Goal: Task Accomplishment & Management: Use online tool/utility

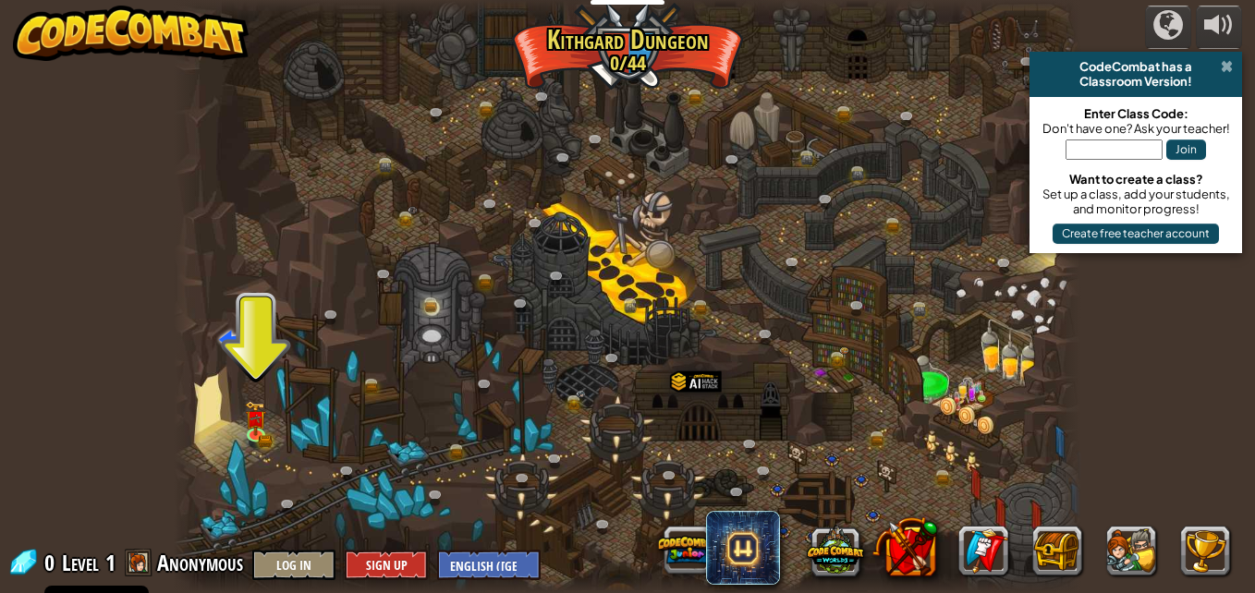
click at [1227, 70] on span at bounding box center [1227, 66] width 12 height 15
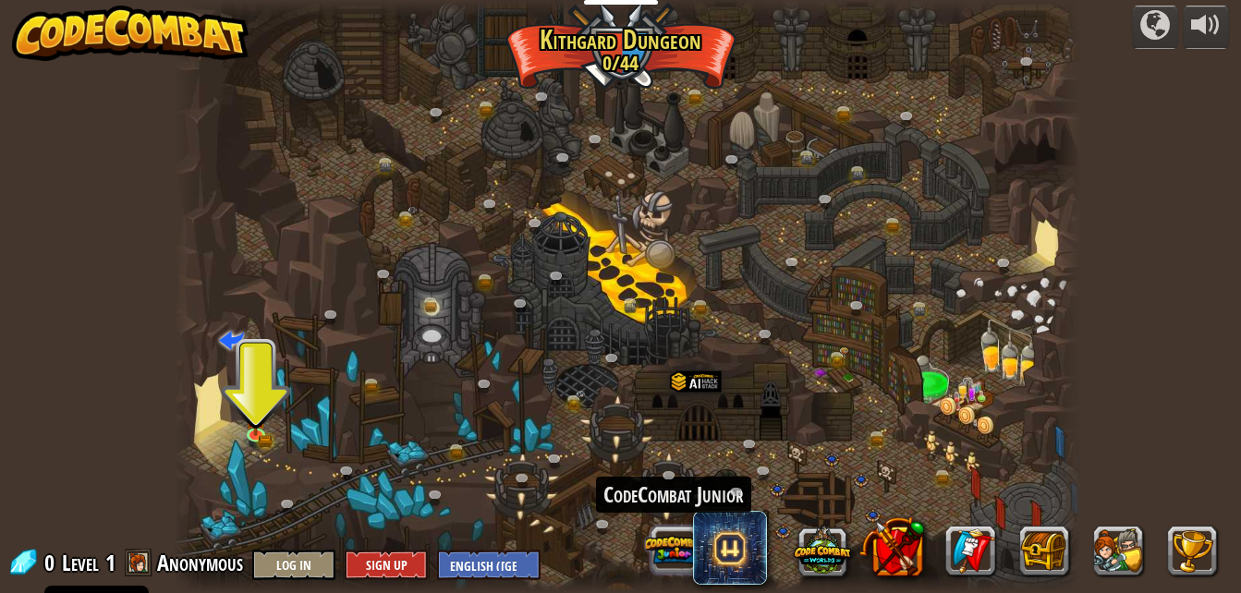
click at [687, 542] on button at bounding box center [673, 549] width 57 height 57
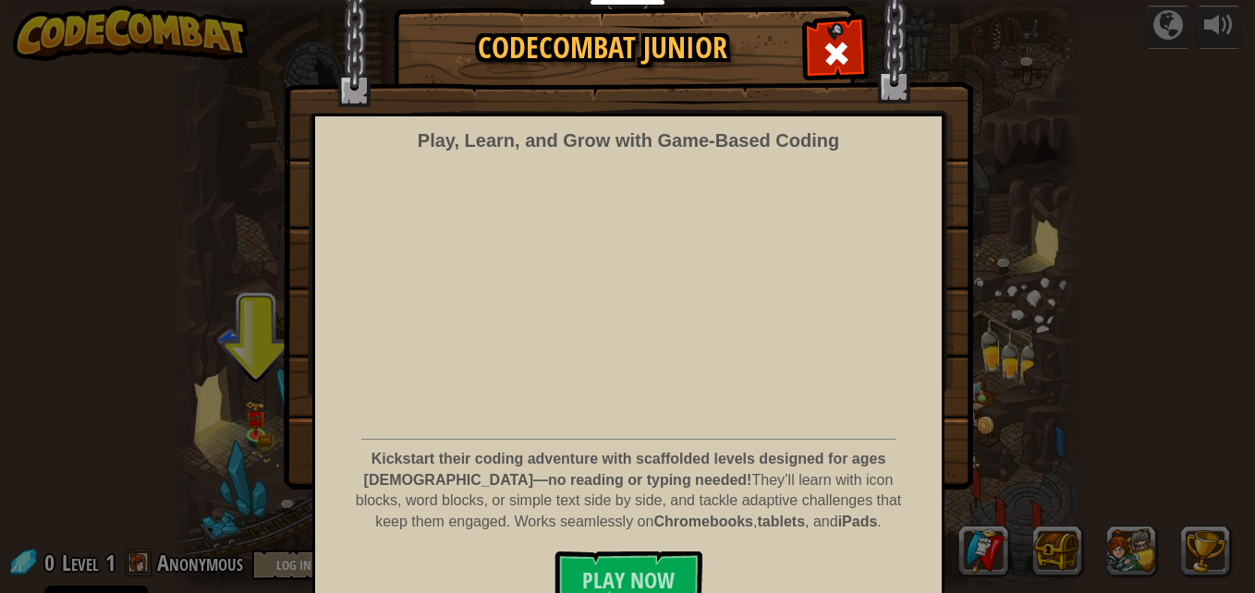
scroll to position [74, 0]
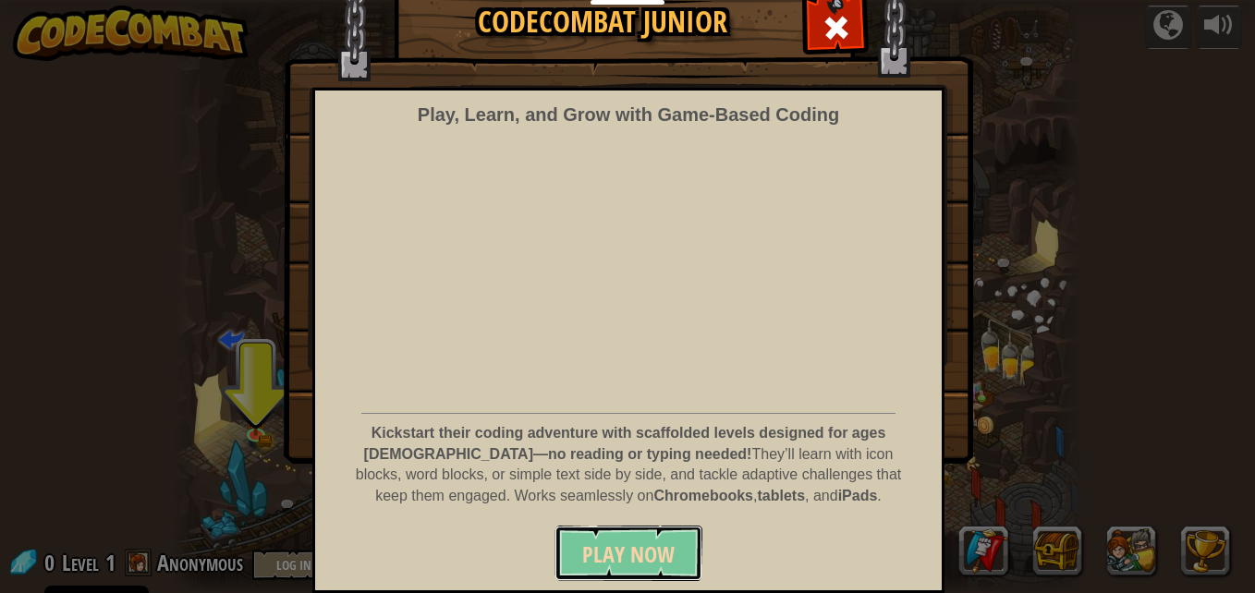
click at [651, 557] on span "Play Now" at bounding box center [628, 555] width 92 height 30
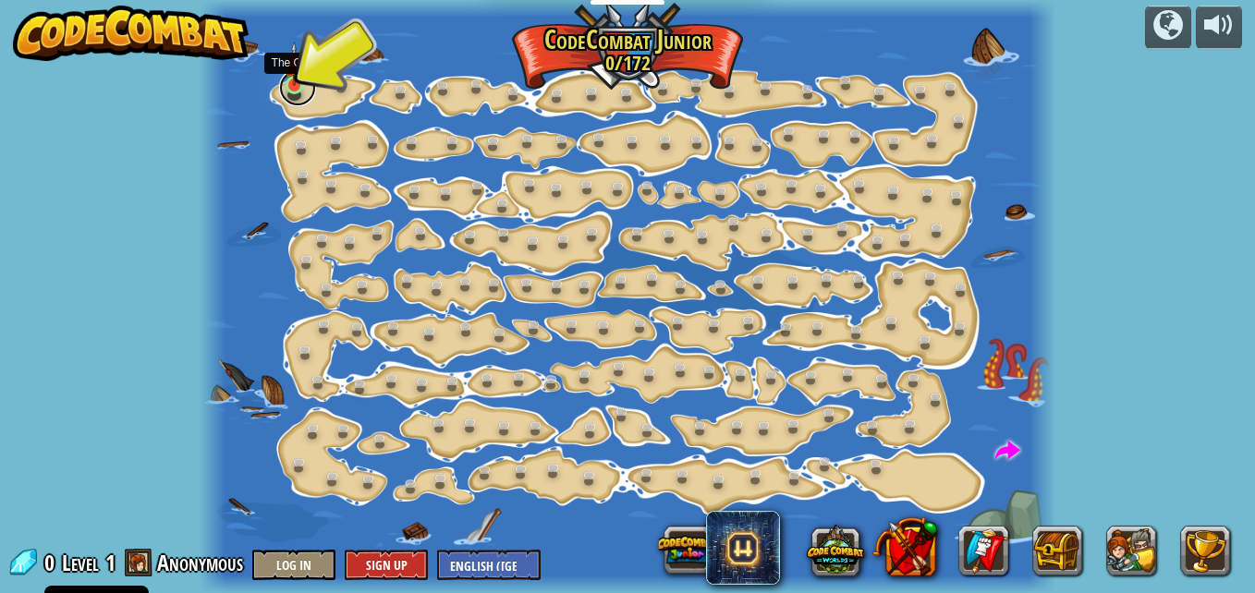
click at [293, 88] on link at bounding box center [297, 87] width 37 height 37
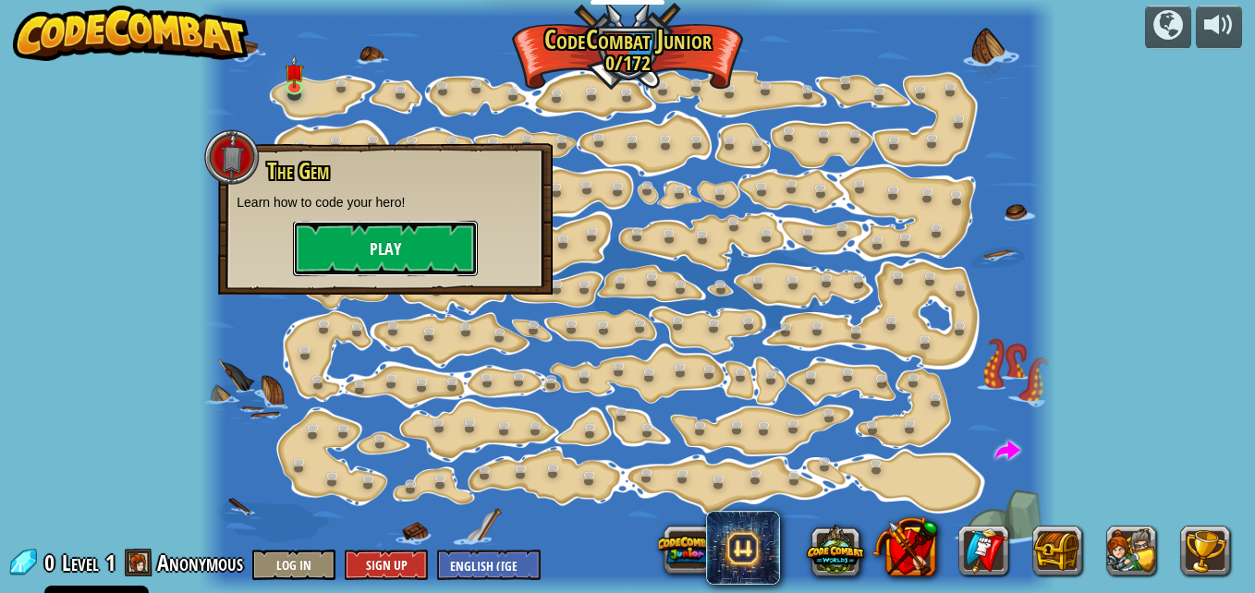
click at [378, 234] on button "Play" at bounding box center [385, 248] width 185 height 55
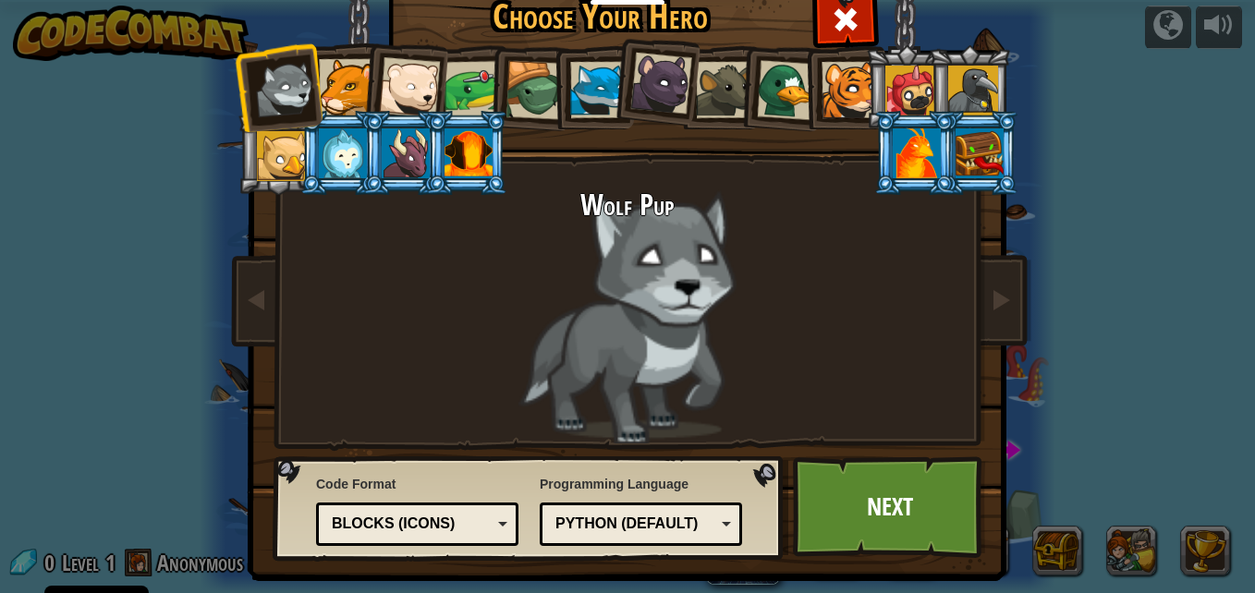
click at [655, 118] on li at bounding box center [654, 80] width 91 height 92
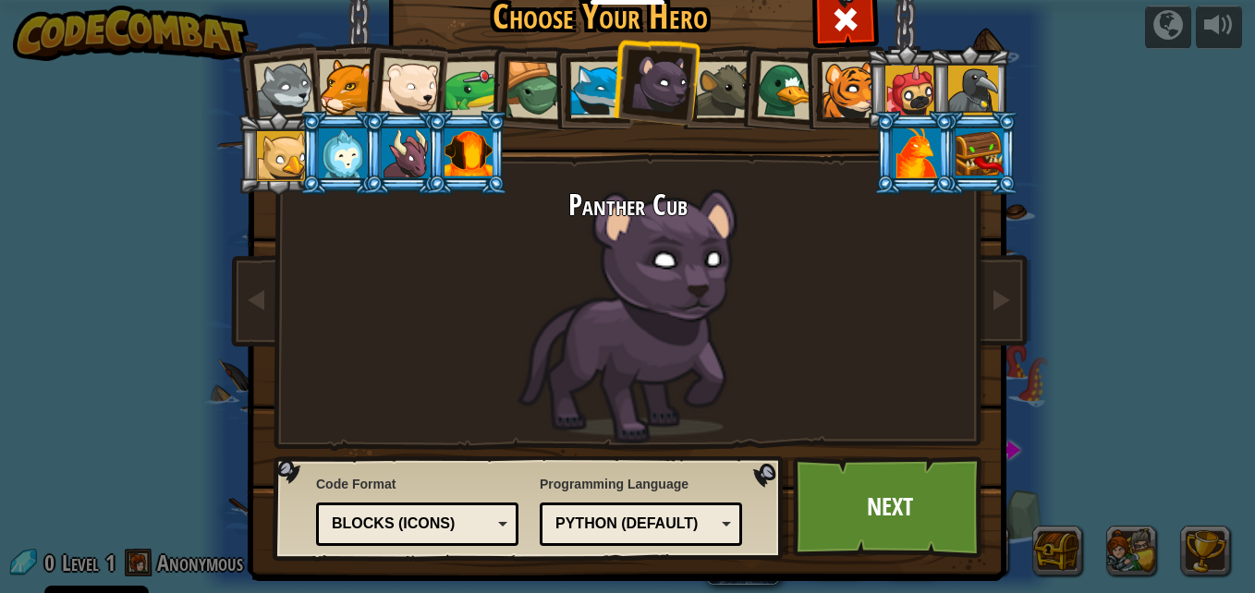
click at [757, 67] on div at bounding box center [787, 90] width 60 height 60
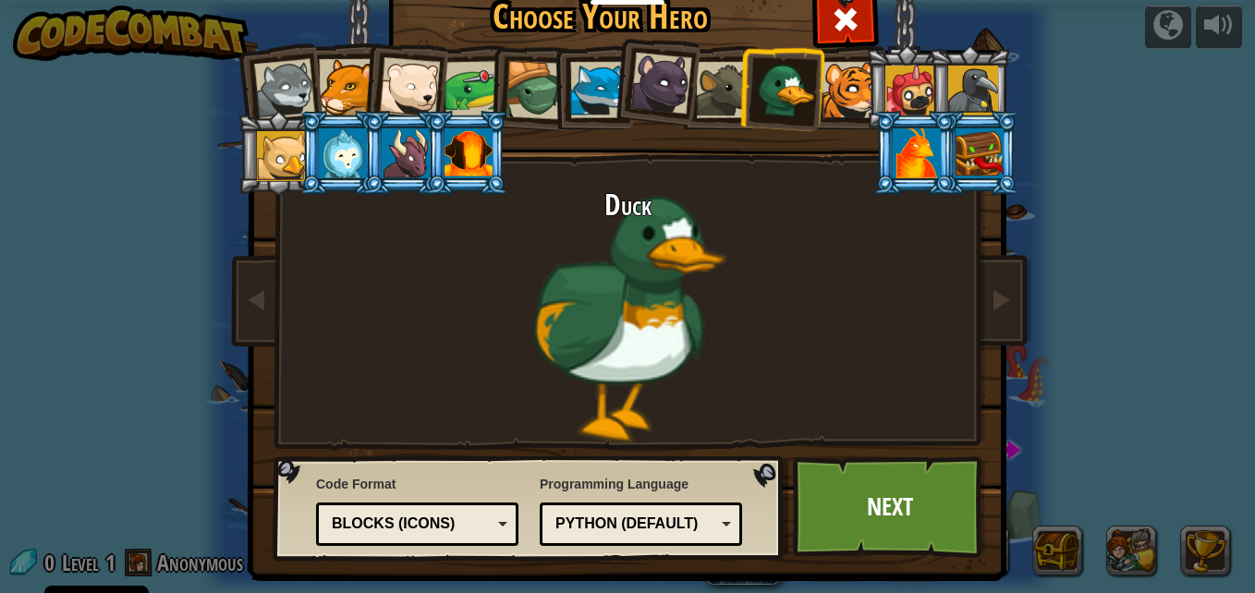
click at [715, 99] on div at bounding box center [724, 90] width 56 height 56
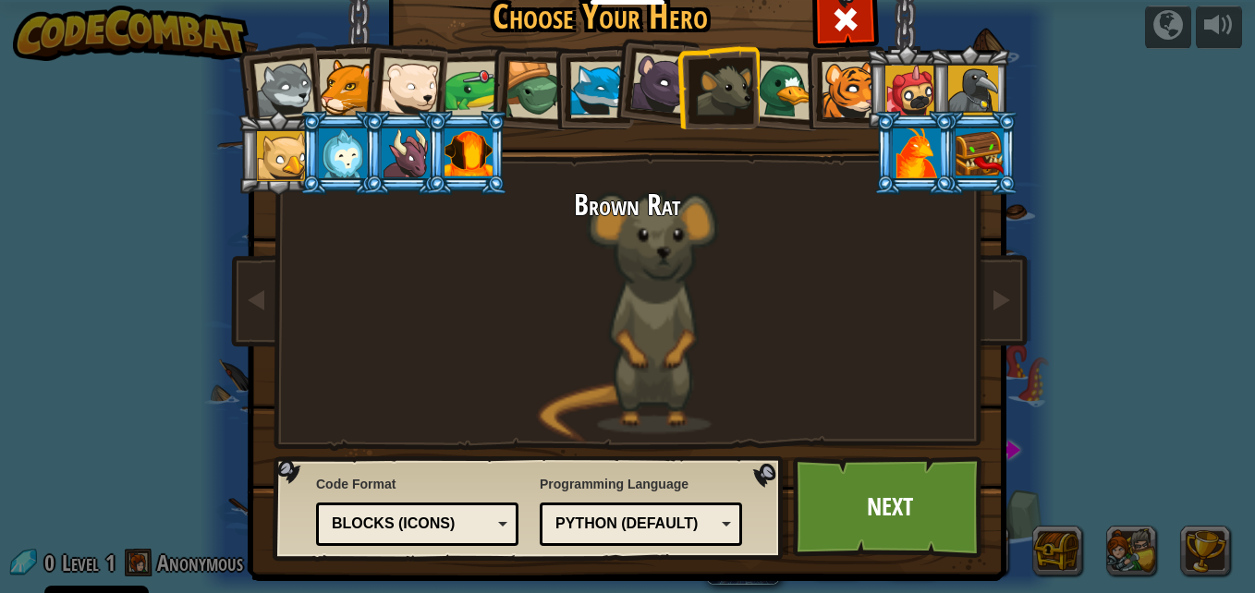
click at [955, 88] on div at bounding box center [973, 91] width 50 height 50
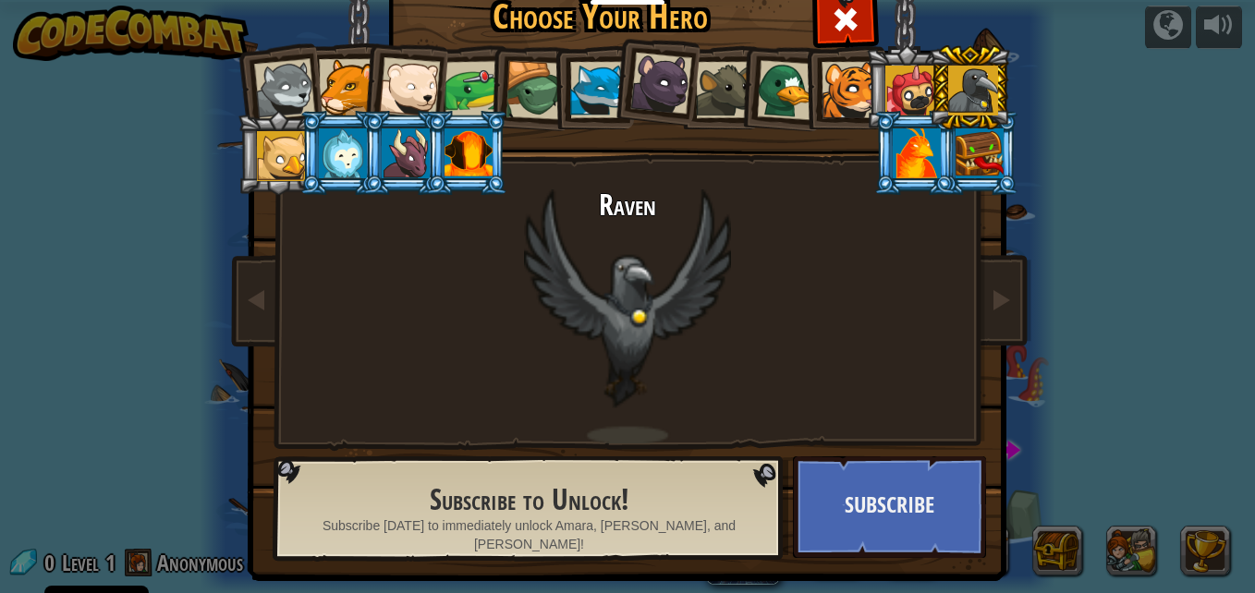
click at [898, 134] on div at bounding box center [917, 153] width 48 height 50
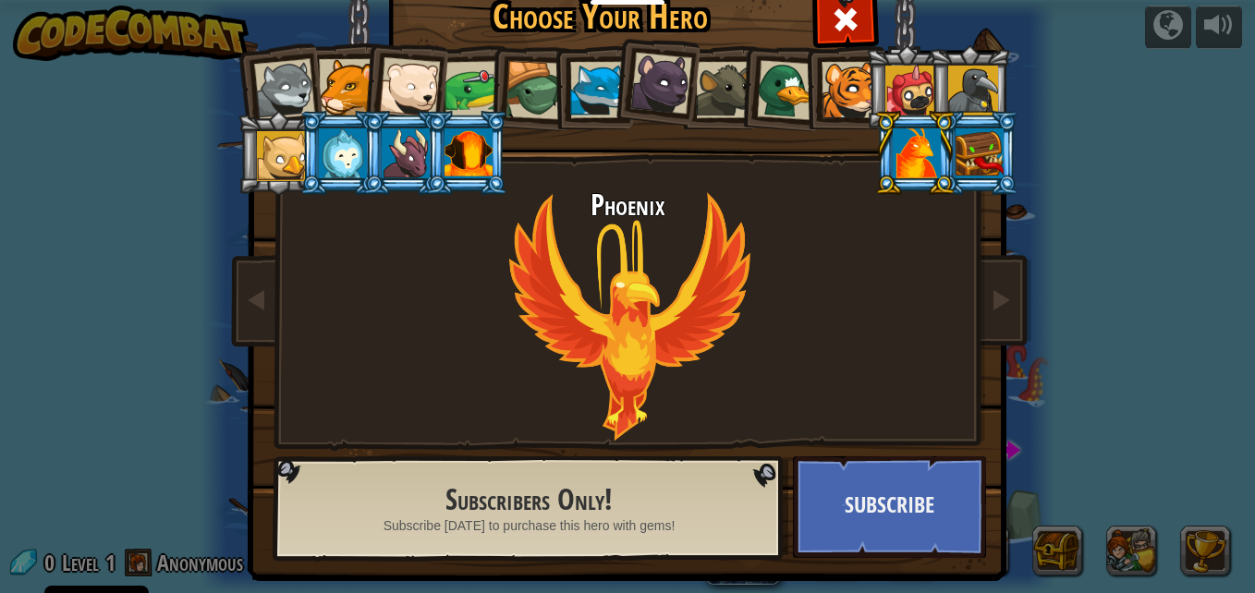
click at [967, 141] on div at bounding box center [979, 153] width 48 height 50
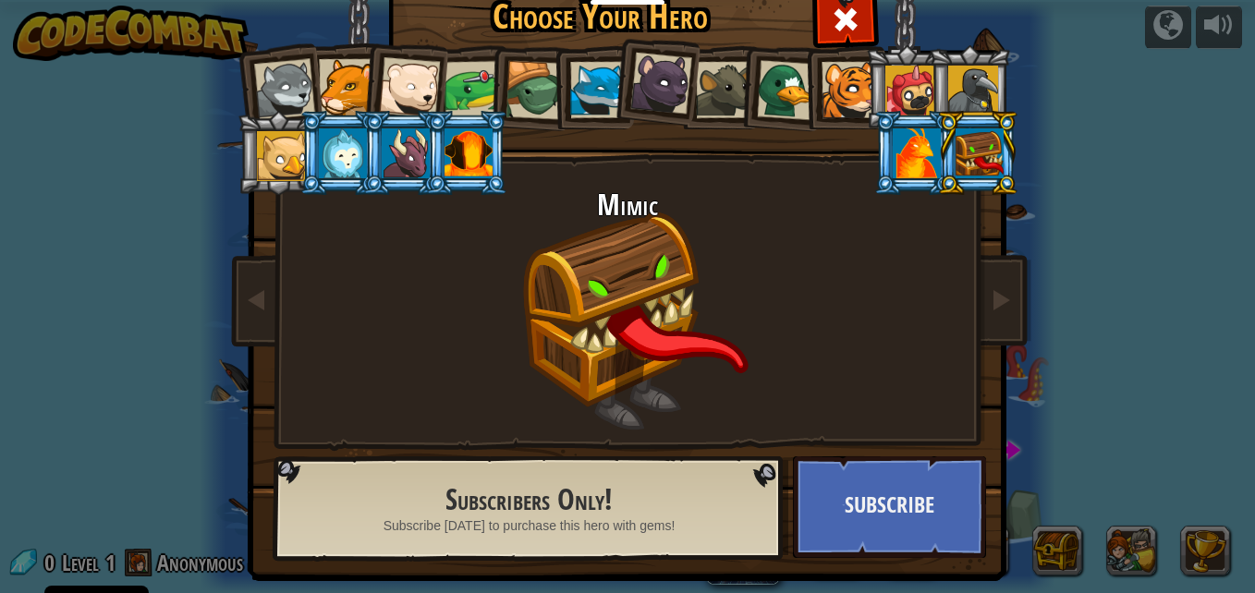
click at [464, 126] on li at bounding box center [466, 153] width 83 height 84
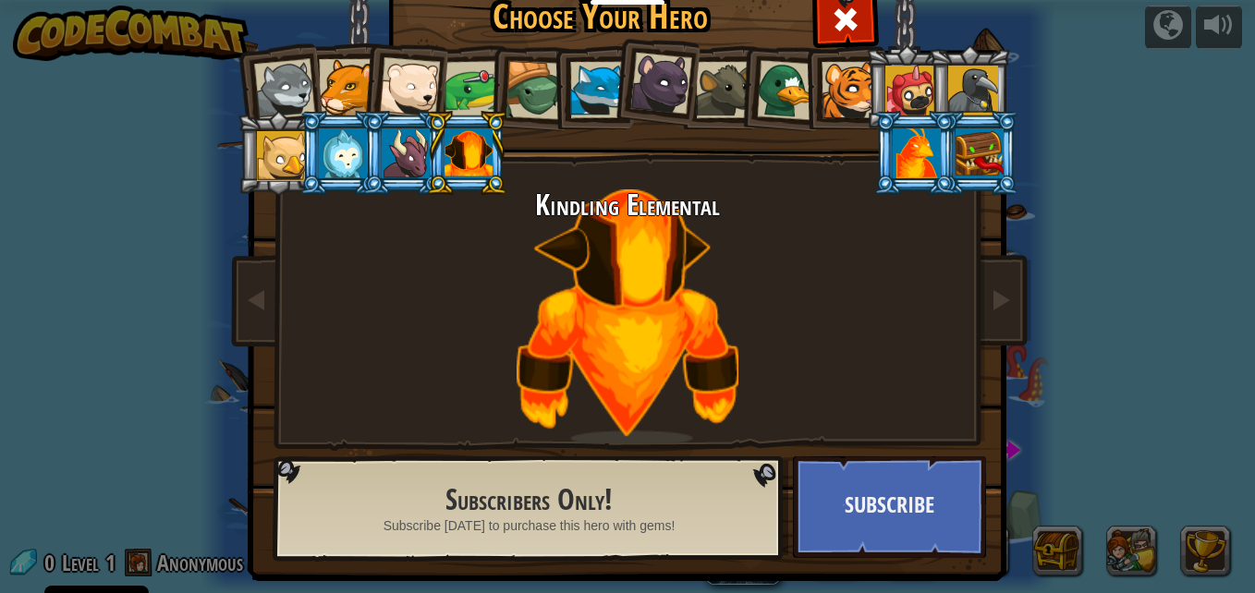
click at [604, 86] on div at bounding box center [598, 90] width 56 height 56
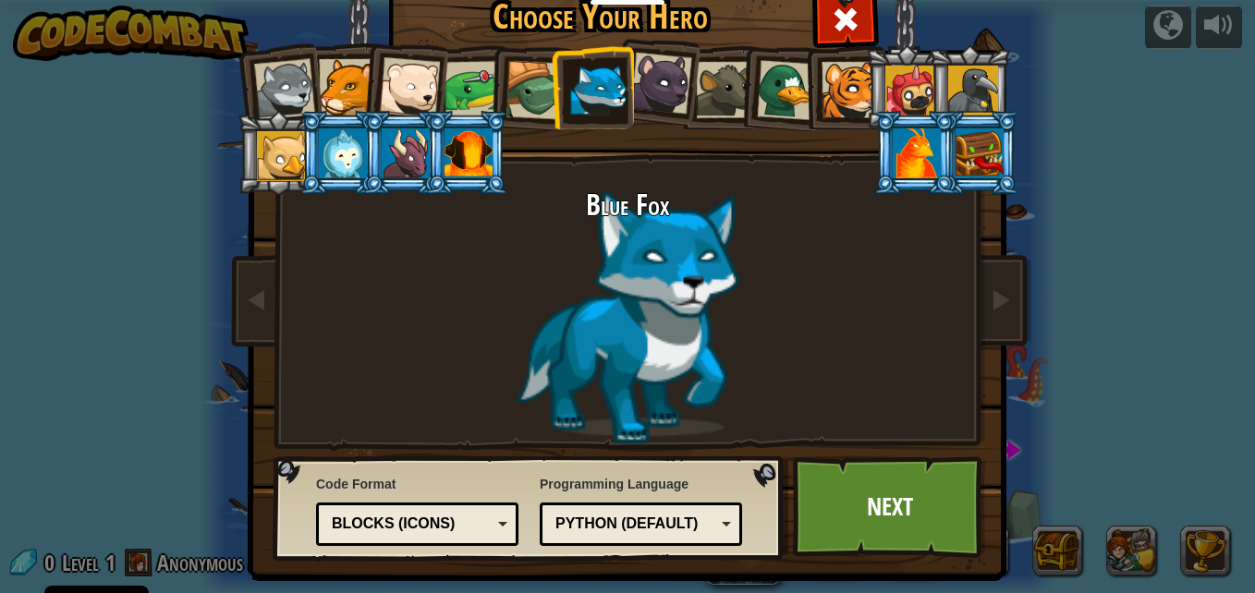
click at [522, 75] on div at bounding box center [534, 90] width 59 height 59
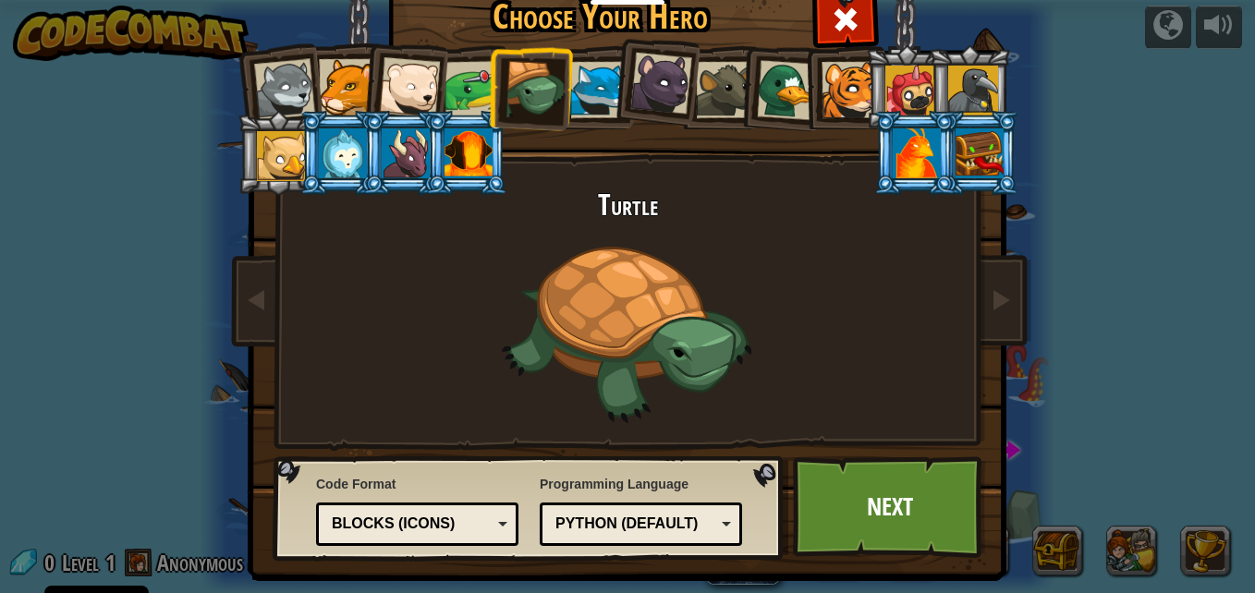
click at [456, 104] on div at bounding box center [472, 89] width 57 height 57
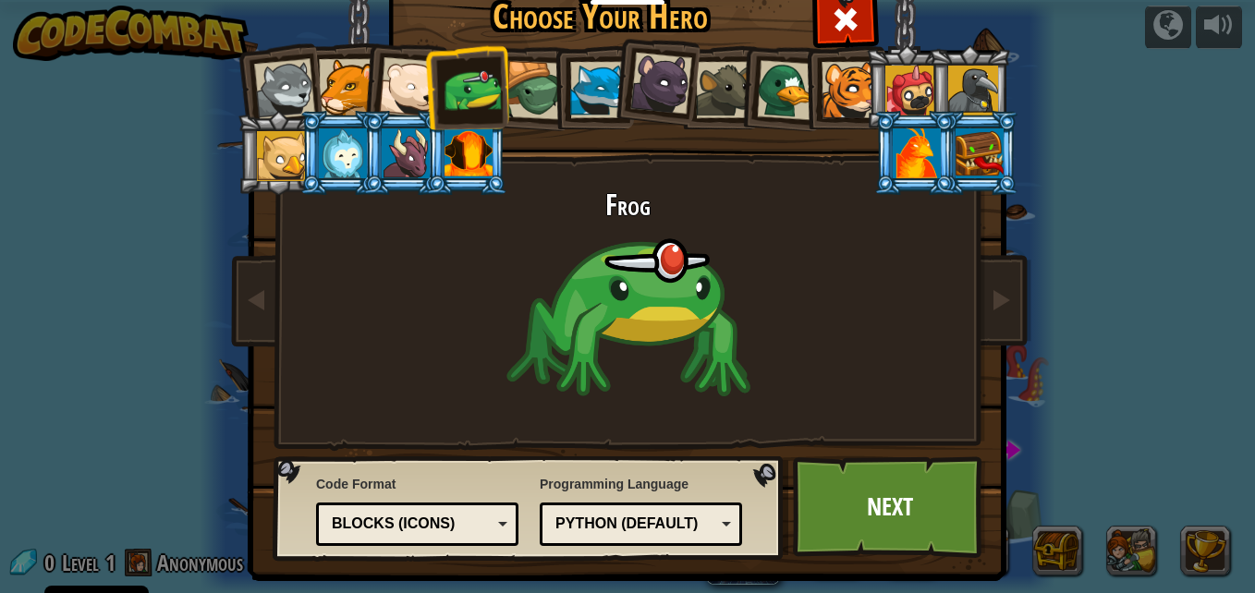
click at [448, 148] on div at bounding box center [468, 153] width 48 height 50
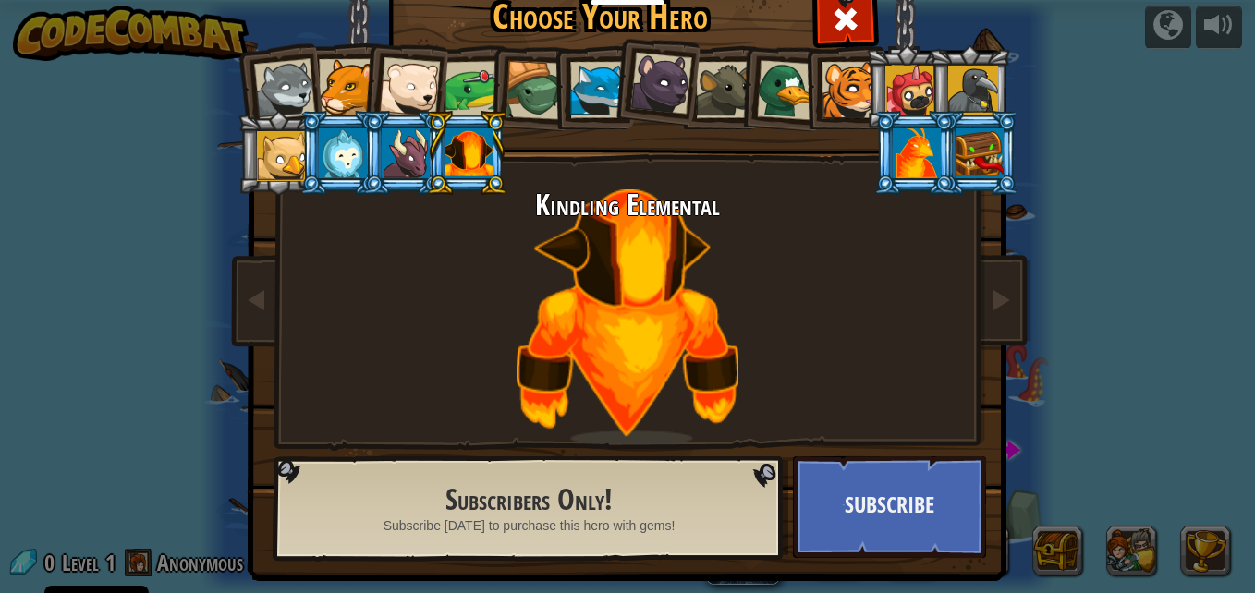
click at [411, 155] on div at bounding box center [406, 153] width 48 height 50
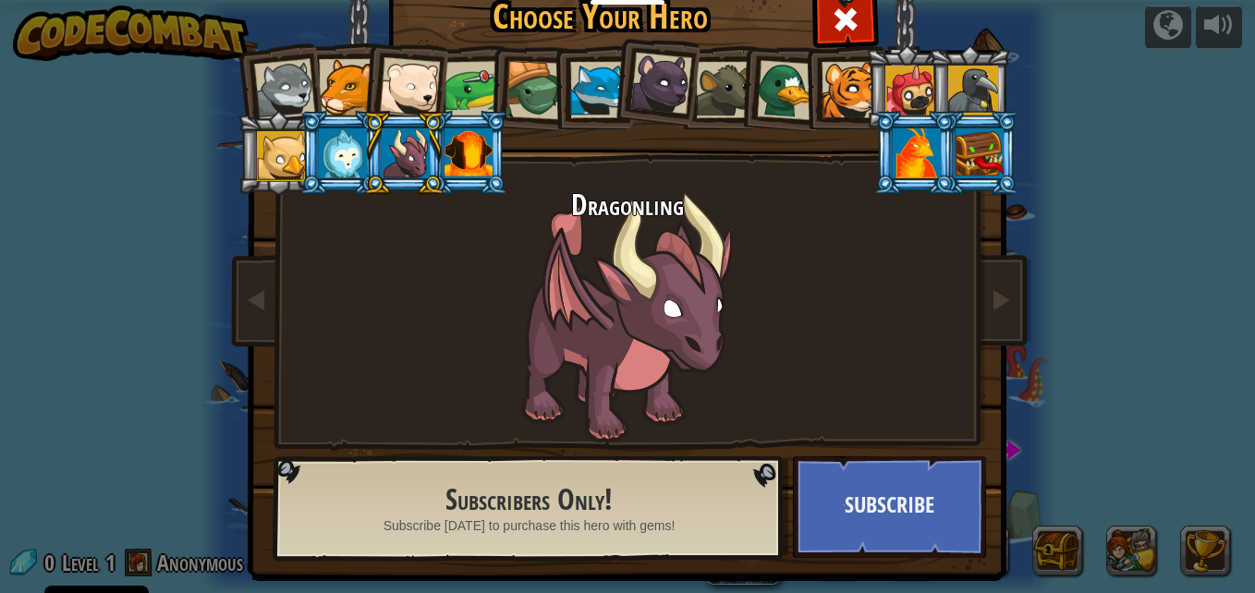
click at [246, 146] on li at bounding box center [278, 153] width 83 height 84
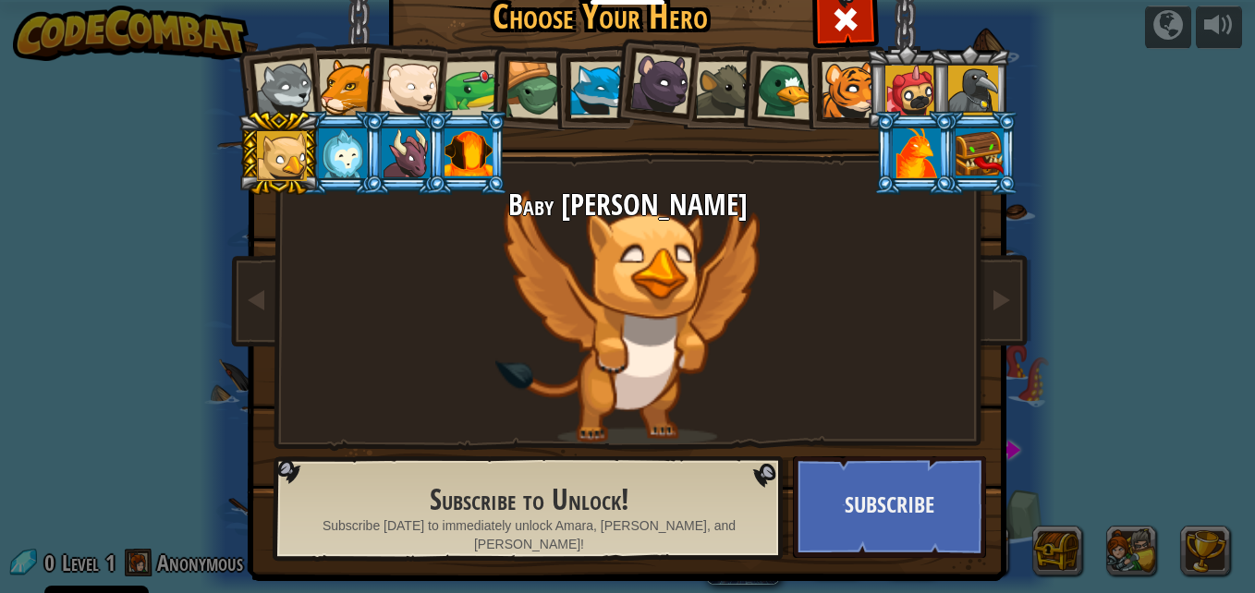
click at [305, 75] on div at bounding box center [284, 89] width 61 height 61
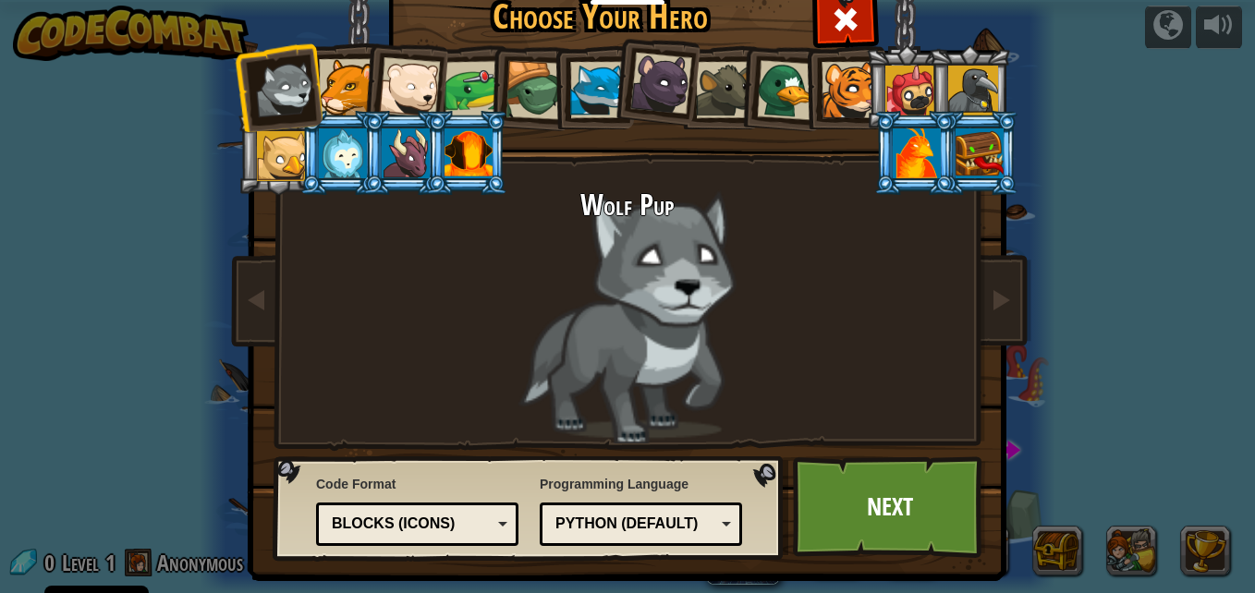
click at [385, 60] on div at bounding box center [409, 87] width 61 height 61
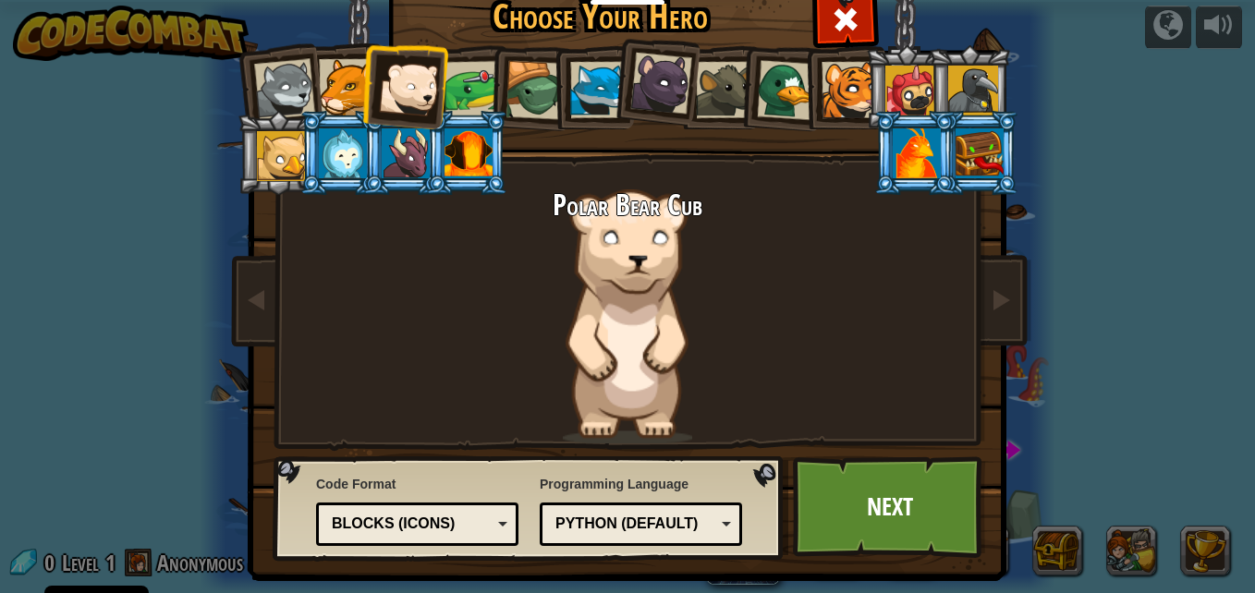
click at [309, 126] on li at bounding box center [340, 153] width 83 height 84
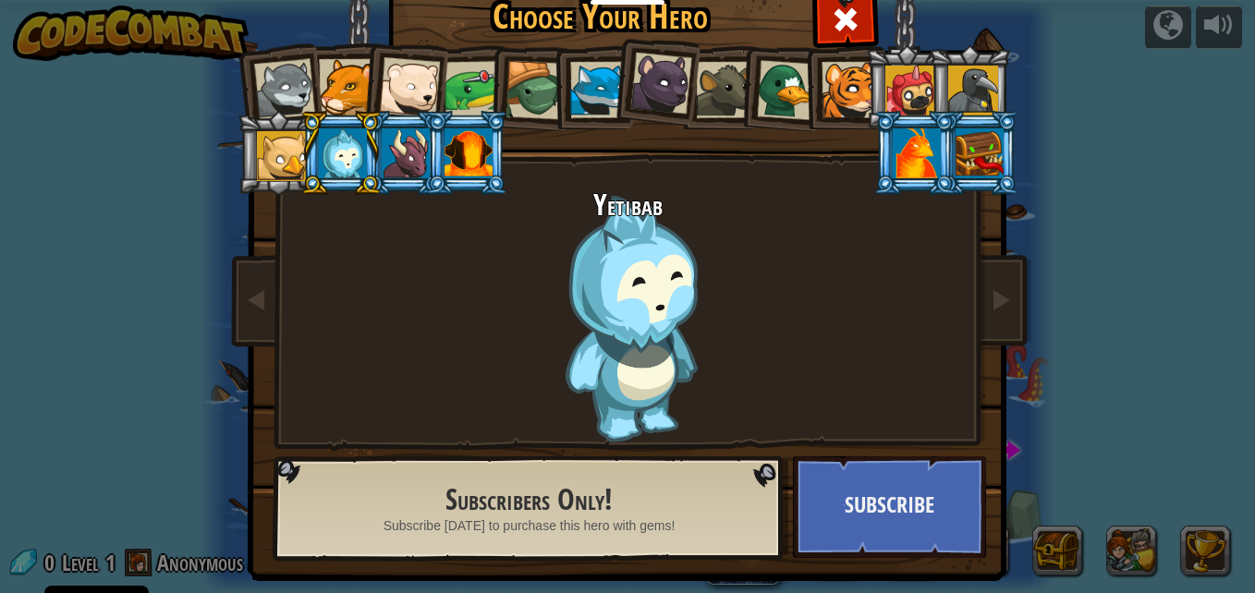
click at [285, 143] on div at bounding box center [282, 156] width 50 height 50
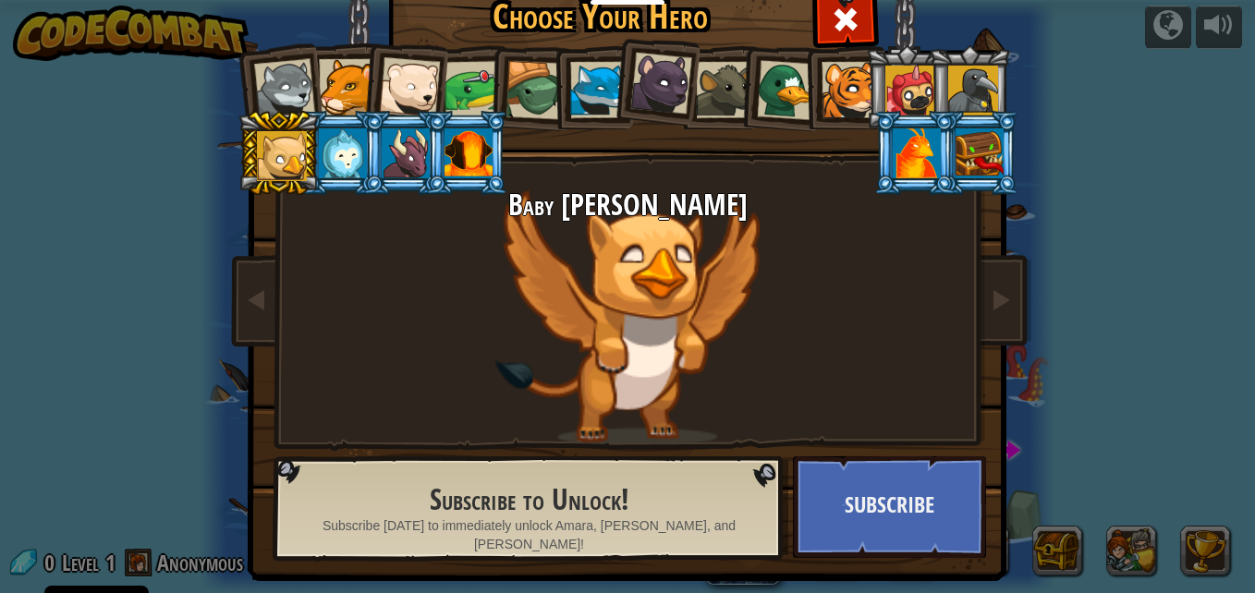
drag, startPoint x: 551, startPoint y: 539, endPoint x: 602, endPoint y: 464, distance: 91.0
drag, startPoint x: 371, startPoint y: 121, endPoint x: 381, endPoint y: 69, distance: 52.7
click at [369, 45] on ol at bounding box center [628, 45] width 762 height 0
click at [347, 76] on div at bounding box center [347, 87] width 56 height 56
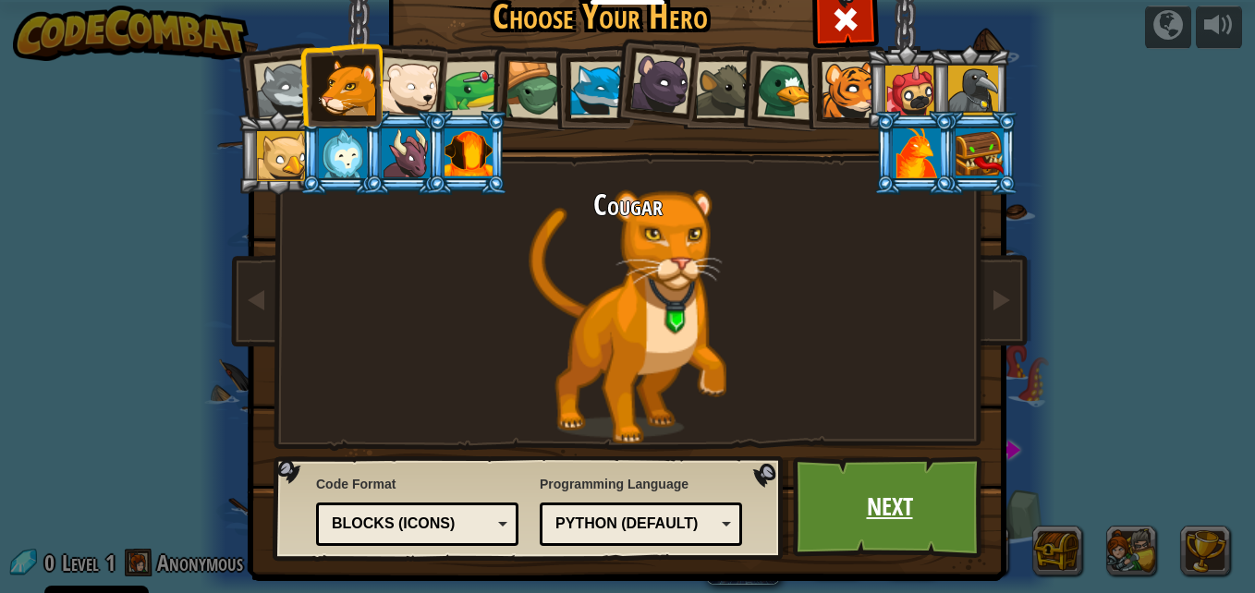
click at [818, 477] on link "Next" at bounding box center [889, 507] width 193 height 102
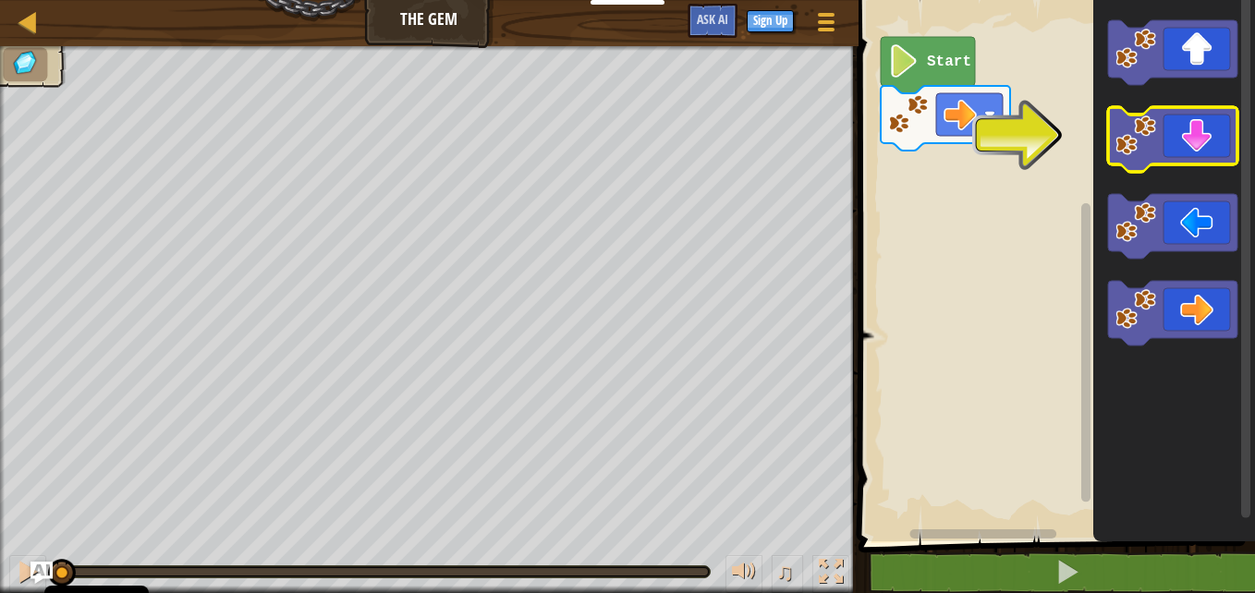
click at [1122, 175] on icon "Blockly Workspace" at bounding box center [1174, 266] width 162 height 551
click at [1138, 136] on image "Blockly Workspace" at bounding box center [1135, 136] width 41 height 41
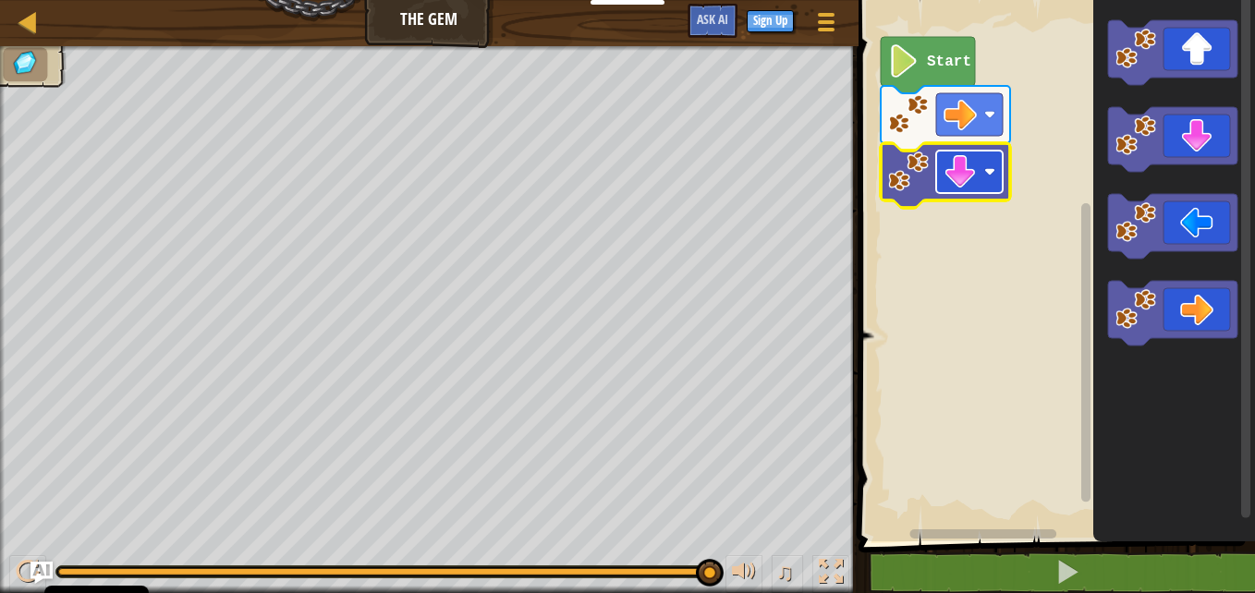
click at [954, 173] on image "Blockly Workspace" at bounding box center [959, 171] width 33 height 33
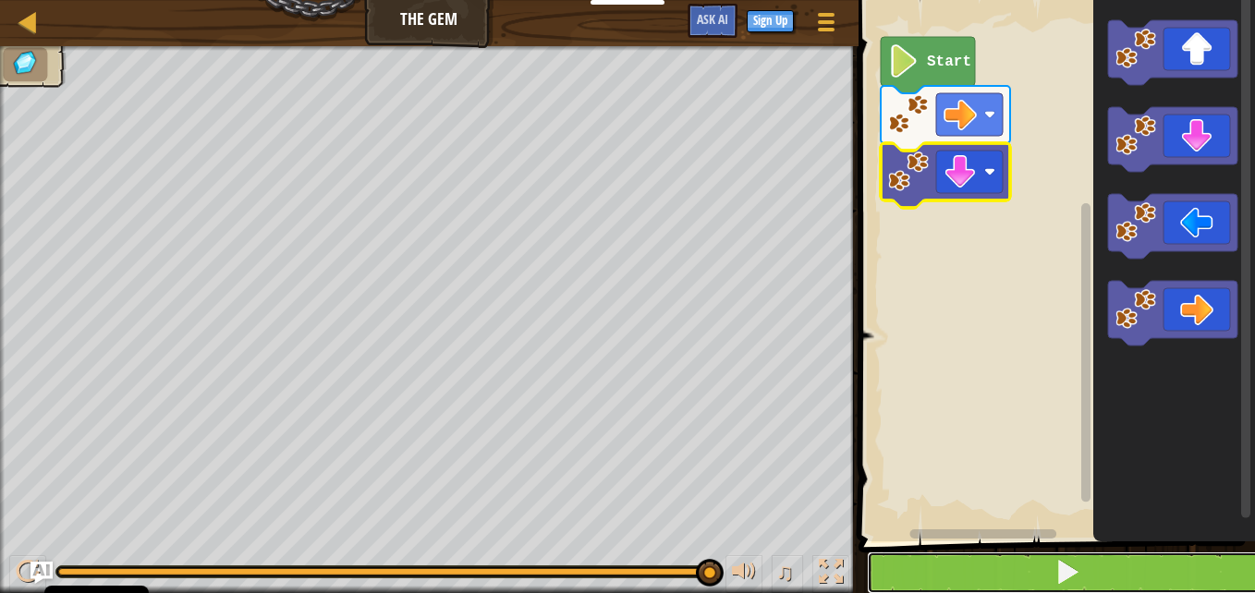
click at [963, 574] on button at bounding box center [1068, 573] width 402 height 43
click at [956, 558] on button at bounding box center [1068, 573] width 402 height 43
click at [1018, 567] on button at bounding box center [1068, 573] width 402 height 43
click at [936, 565] on button at bounding box center [1068, 573] width 402 height 43
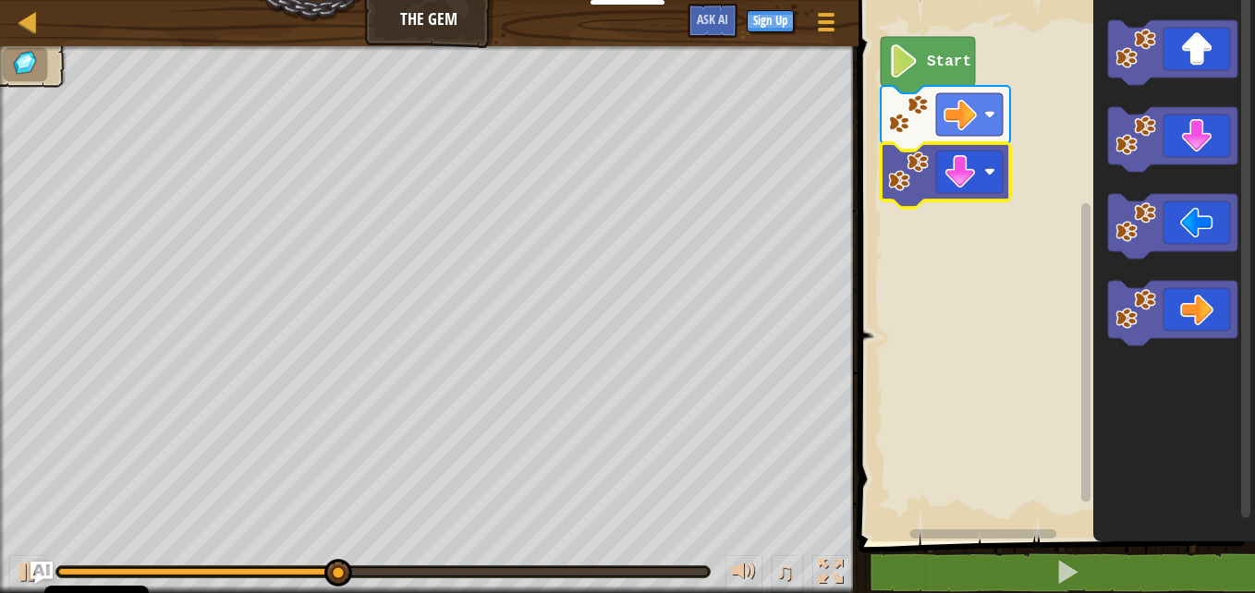
click at [944, 67] on text "Start" at bounding box center [949, 62] width 44 height 17
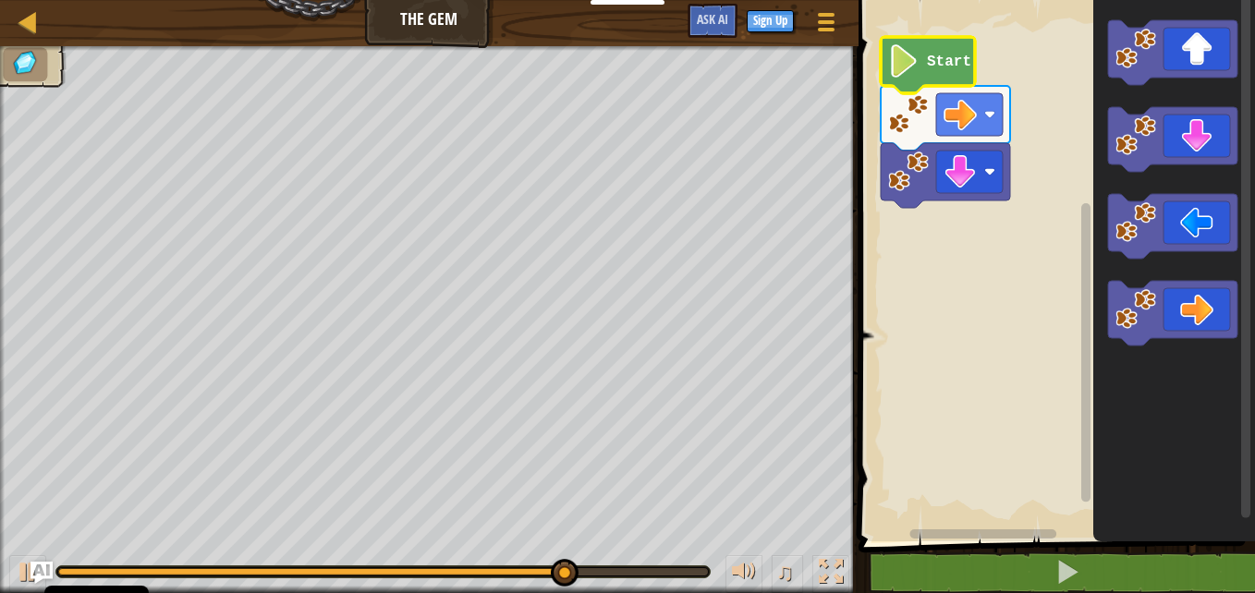
click at [900, 67] on image "Blockly Workspace" at bounding box center [903, 60] width 31 height 33
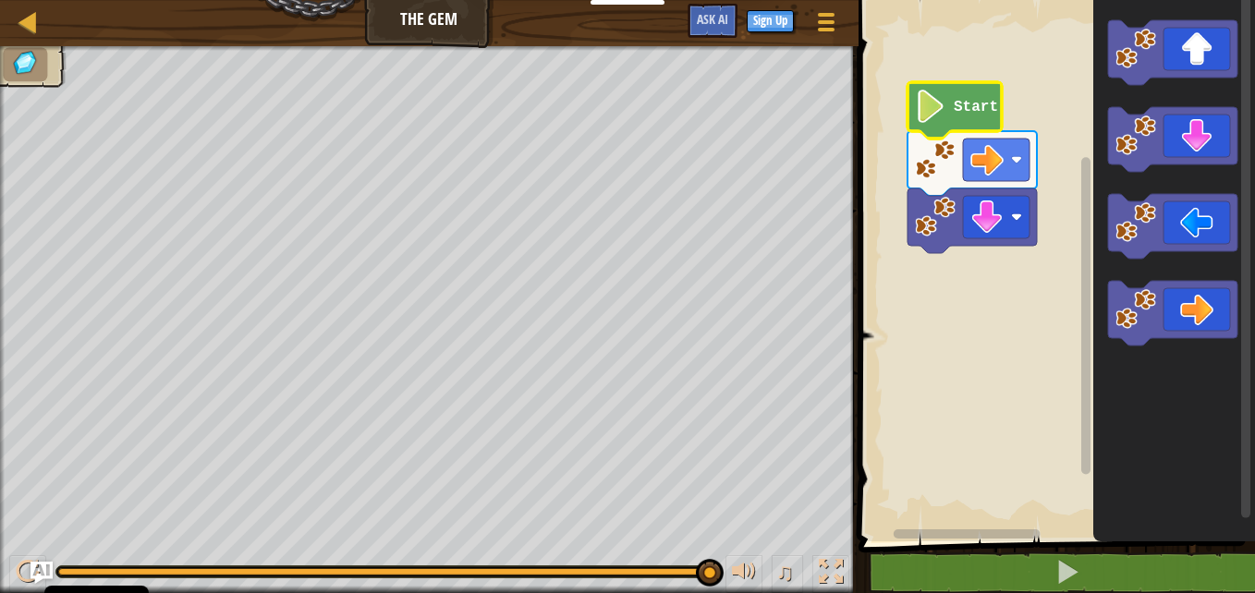
click at [952, 113] on icon "Blockly Workspace" at bounding box center [954, 110] width 94 height 56
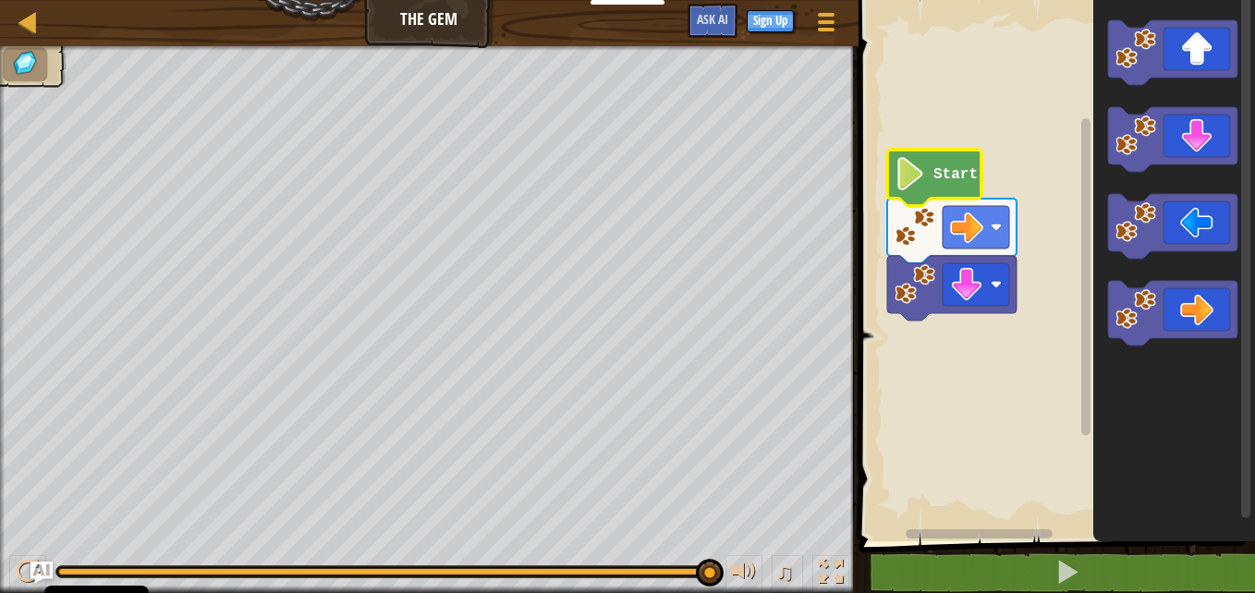
click at [896, 107] on rect "Blockly Workspace" at bounding box center [1054, 266] width 402 height 551
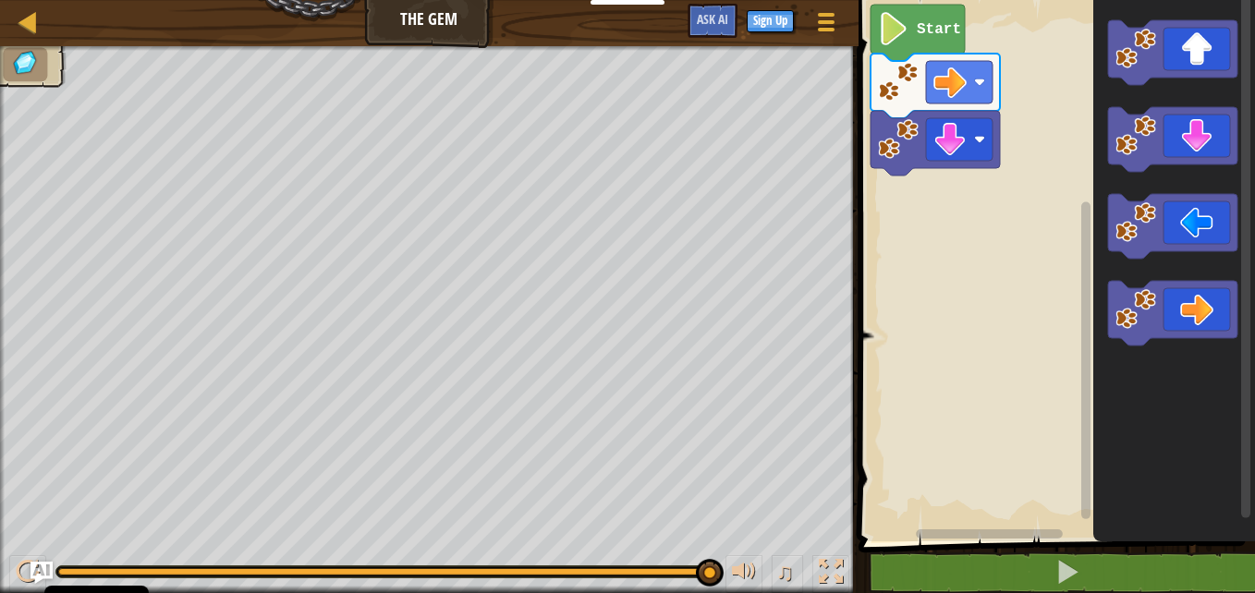
click at [880, 0] on html "Cookie Policy CodeCombat uses a few essential and non-essential cookies. Privac…" at bounding box center [627, 0] width 1255 height 0
drag, startPoint x: 1238, startPoint y: 332, endPoint x: 1231, endPoint y: 322, distance: 12.6
click at [1231, 322] on div "Start" at bounding box center [1054, 266] width 402 height 551
click at [1229, 322] on icon "Blockly Workspace" at bounding box center [1172, 313] width 129 height 65
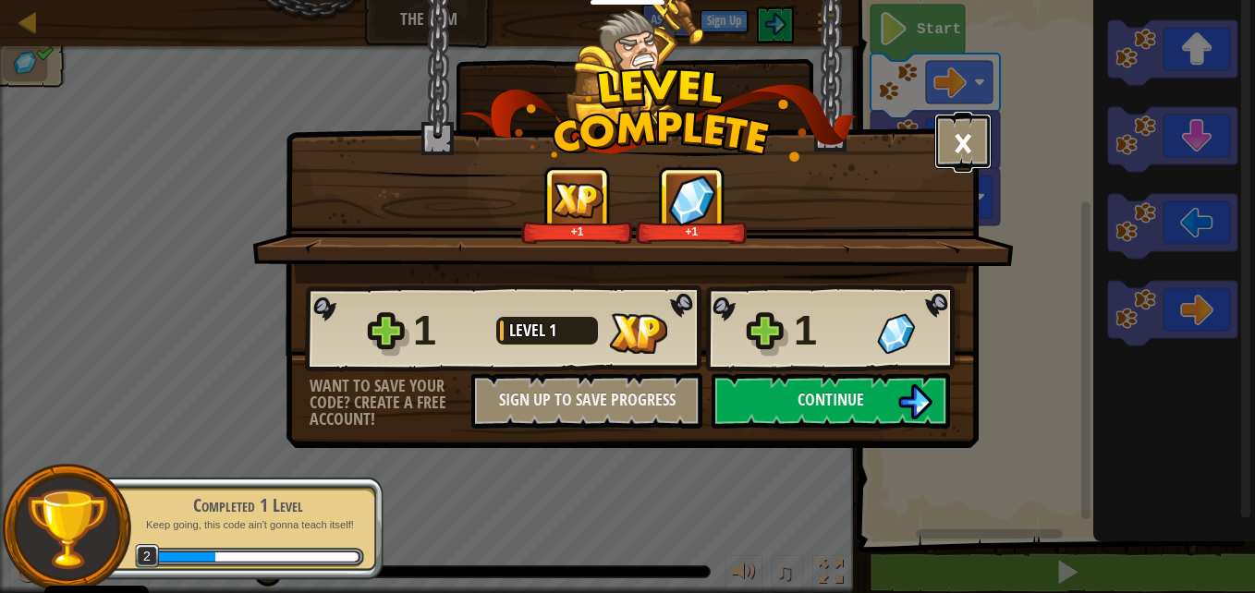
click at [980, 142] on button "×" at bounding box center [962, 141] width 57 height 55
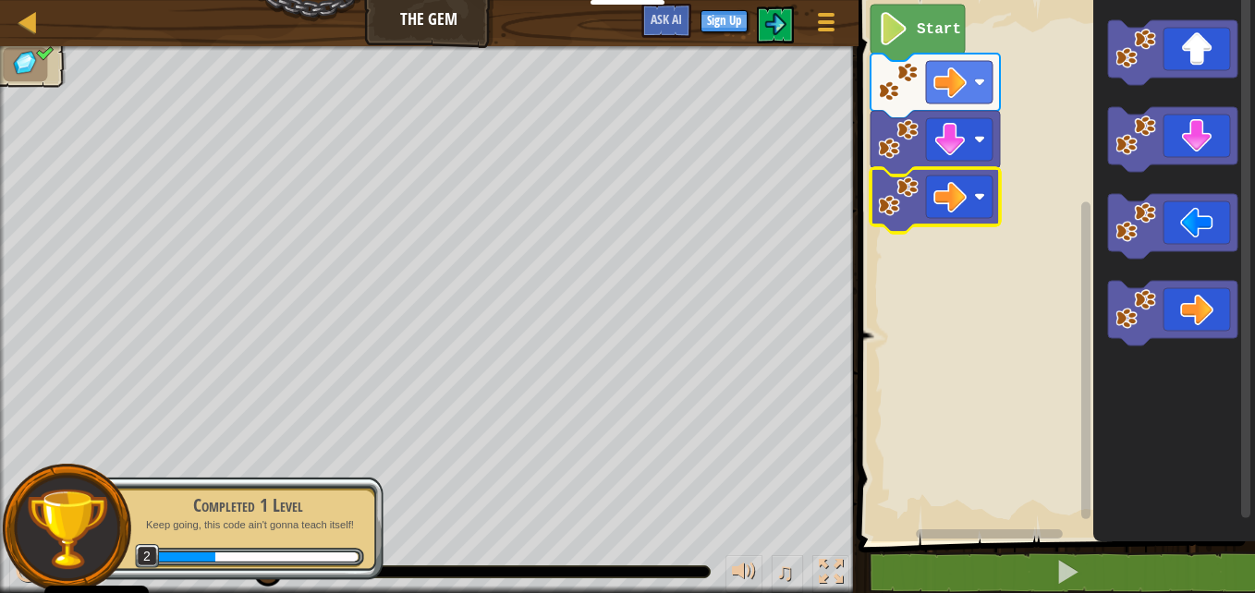
click at [924, 198] on icon "Blockly Workspace" at bounding box center [934, 200] width 129 height 65
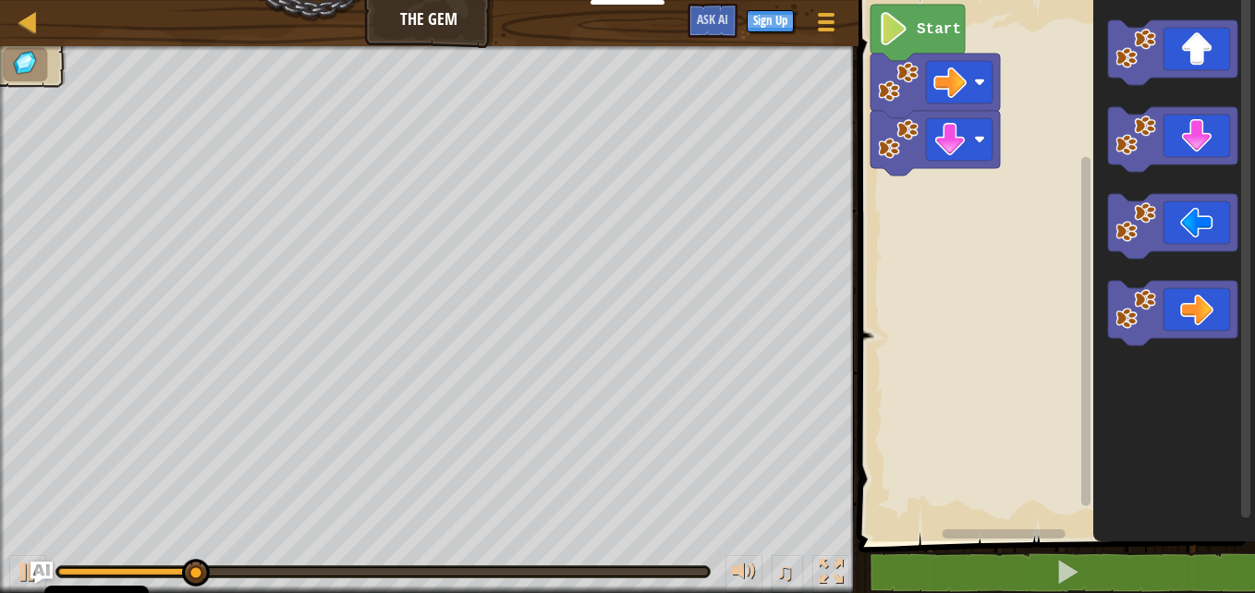
click at [852, 255] on div at bounding box center [851, 296] width 3 height 593
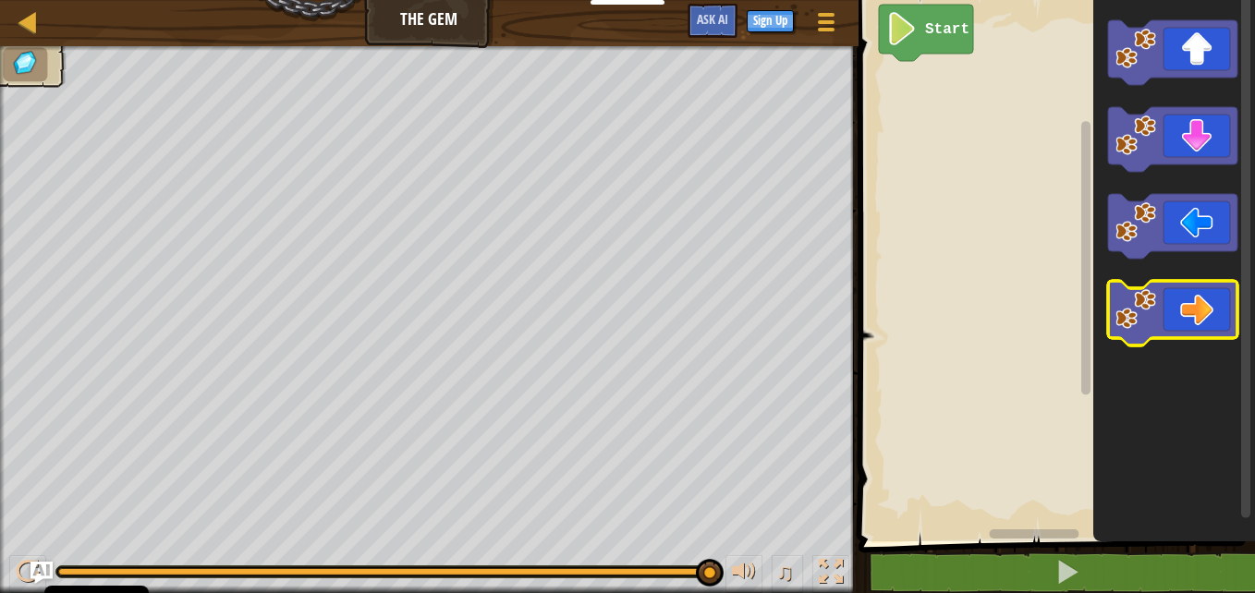
click at [1125, 302] on image "Blockly Workspace" at bounding box center [1135, 309] width 41 height 41
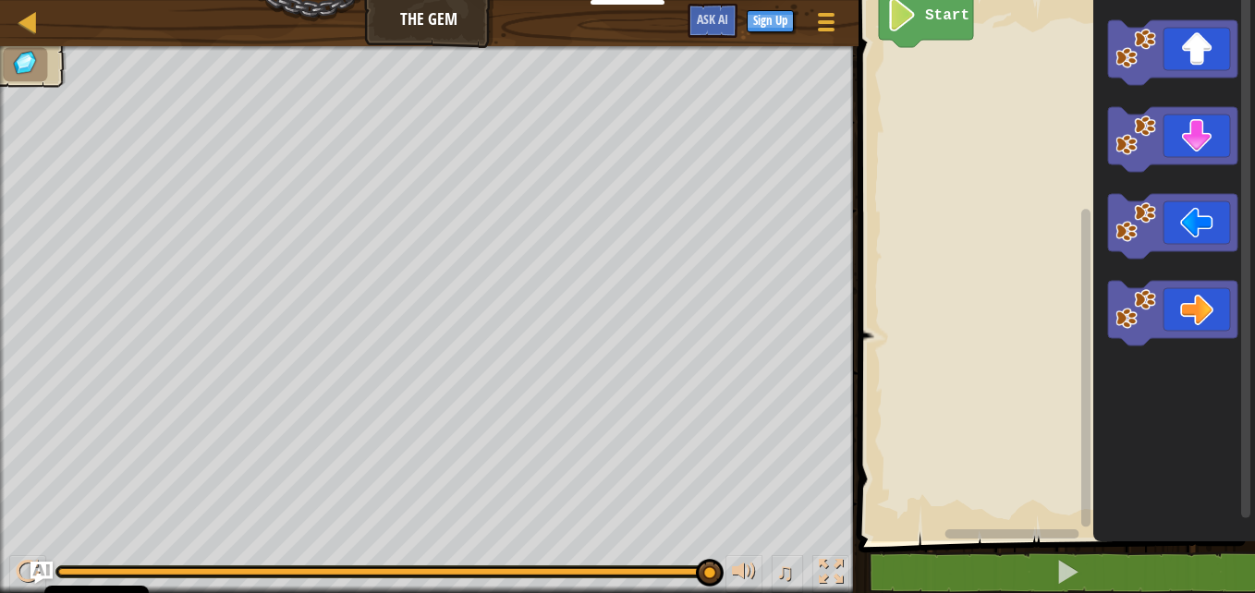
click at [329, 486] on div "Map The Gem Game Menu Sign Up Ask AI 1 הההההההההההההההההההההההההההההההההההההההה…" at bounding box center [627, 296] width 1255 height 593
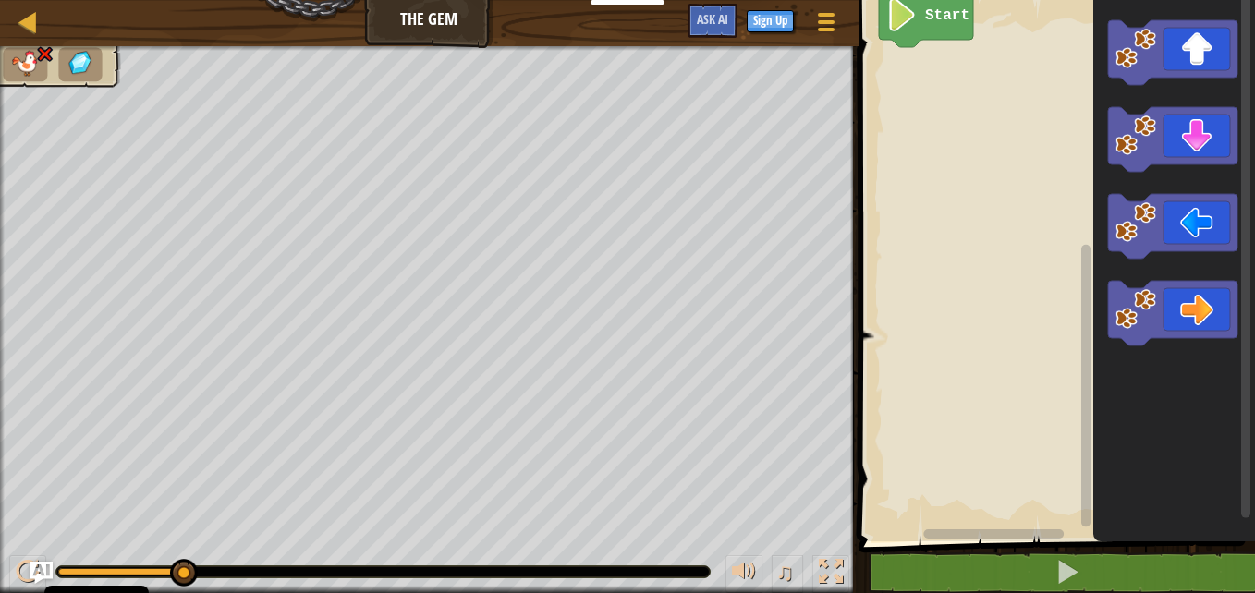
click at [1213, 266] on icon "Blockly Workspace" at bounding box center [1174, 266] width 162 height 551
click at [1131, 321] on image "Blockly Workspace" at bounding box center [1135, 309] width 41 height 41
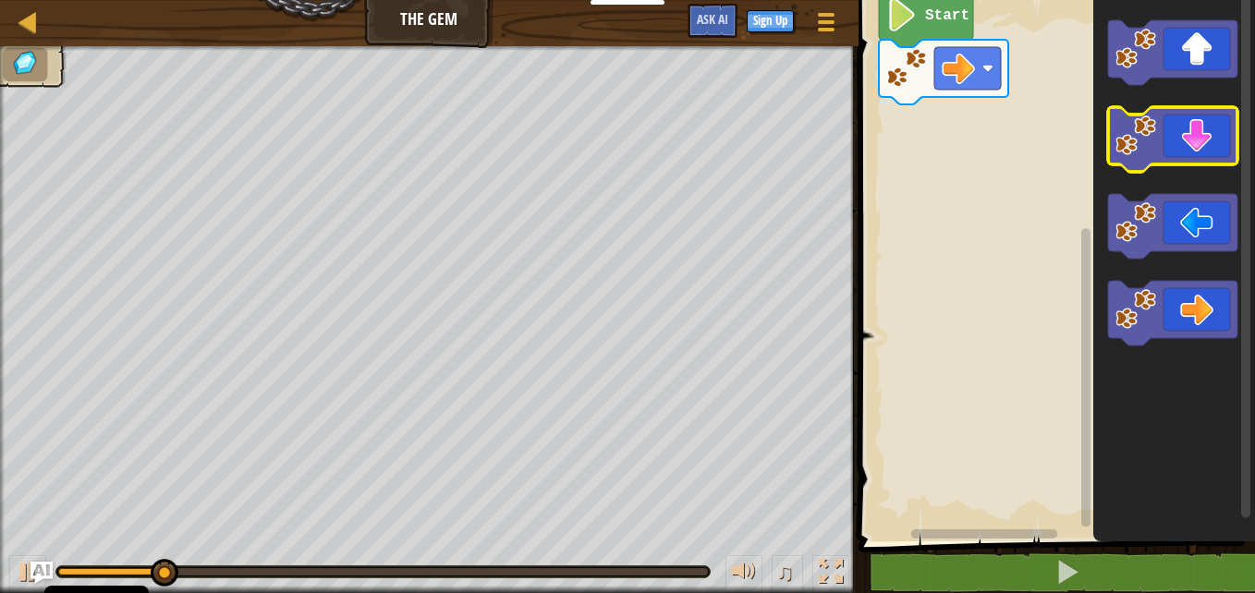
click at [1121, 142] on image "Blockly Workspace" at bounding box center [1135, 136] width 41 height 41
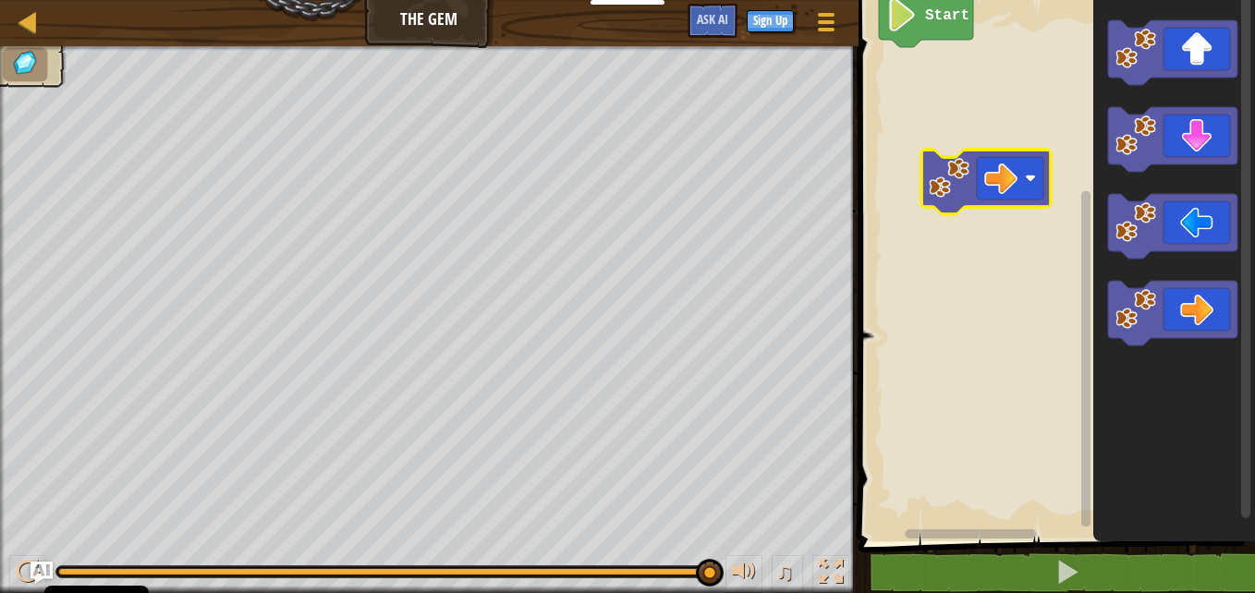
drag, startPoint x: 52, startPoint y: 568, endPoint x: 69, endPoint y: 566, distance: 17.8
